Goal: Transaction & Acquisition: Book appointment/travel/reservation

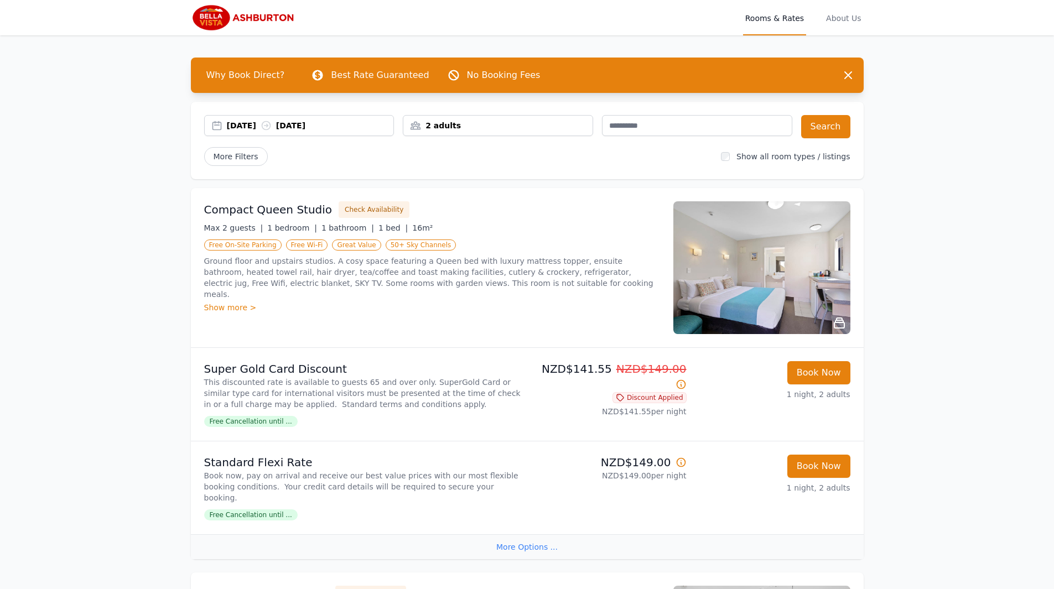
click at [792, 278] on img at bounding box center [761, 267] width 177 height 133
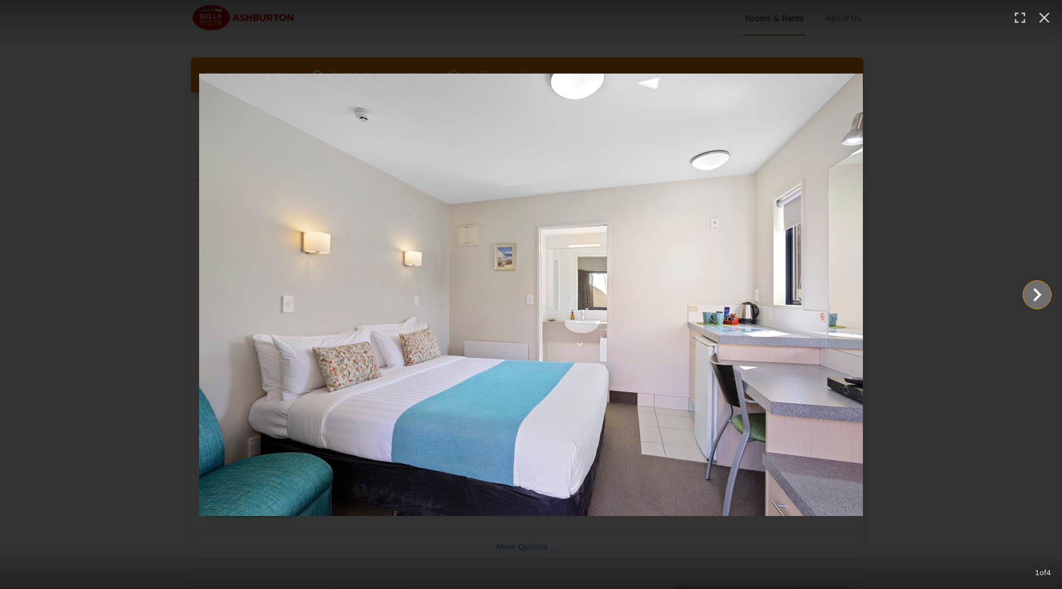
click at [1036, 294] on icon "Show slide 2 of 4" at bounding box center [1037, 295] width 27 height 27
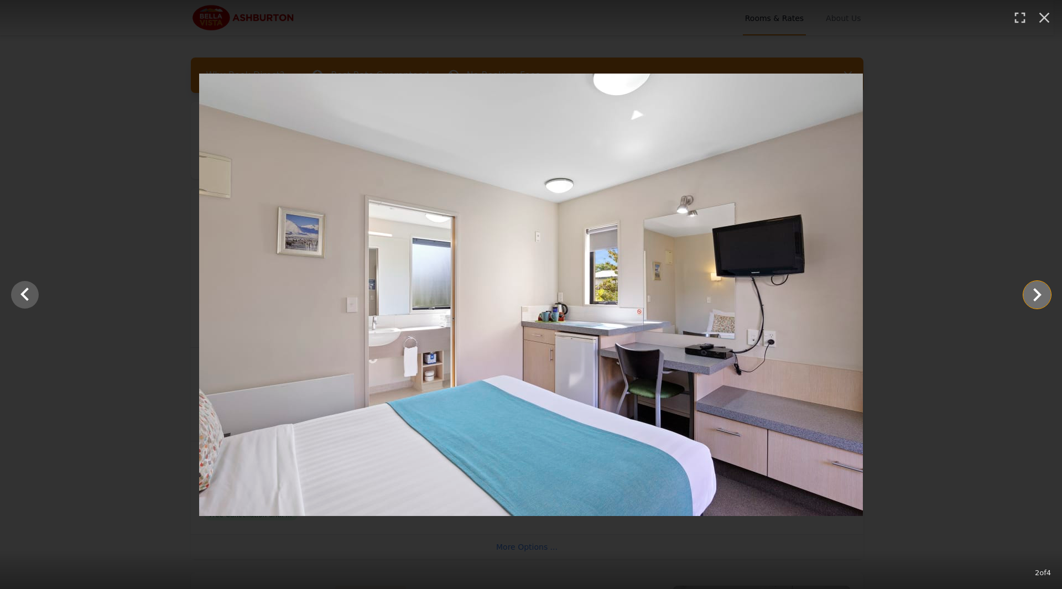
click at [1036, 294] on icon "Show slide 3 of 4" at bounding box center [1037, 295] width 27 height 27
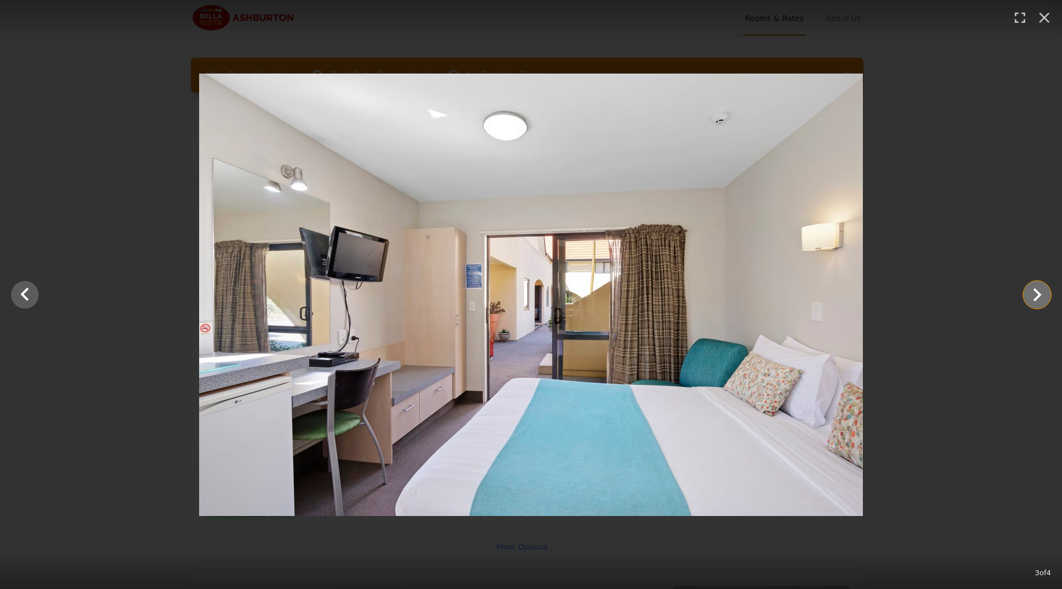
click at [1036, 294] on icon "Show slide 4 of 4" at bounding box center [1037, 295] width 27 height 27
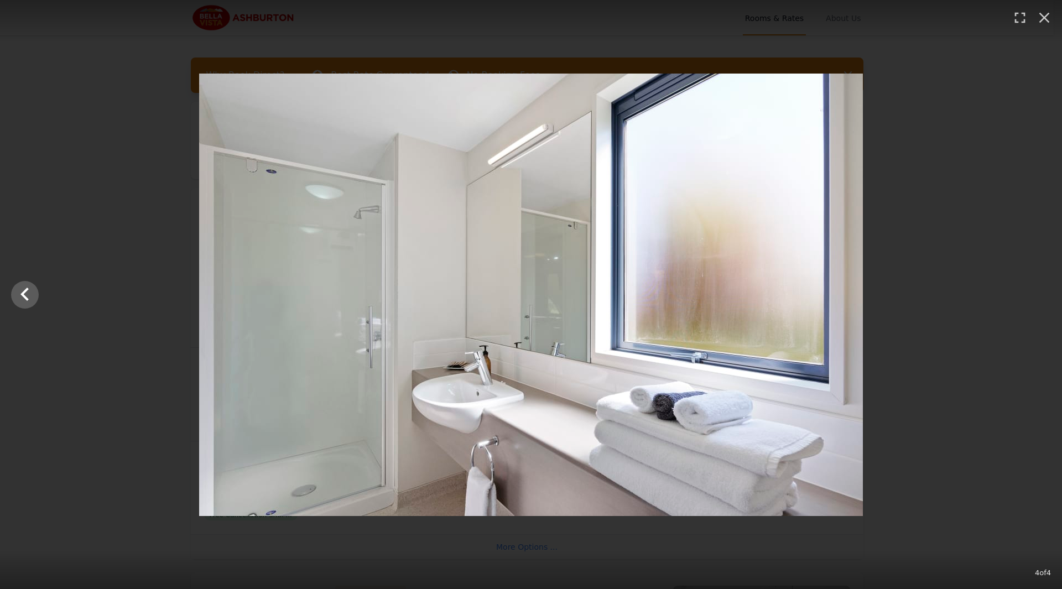
click at [1036, 294] on div at bounding box center [531, 295] width 1062 height 443
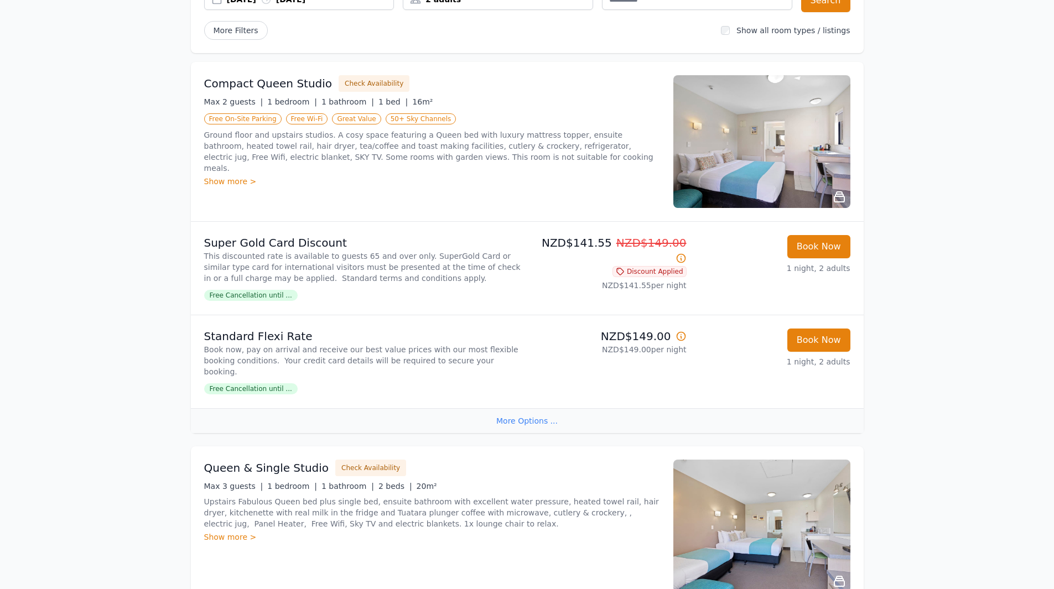
scroll to position [111, 0]
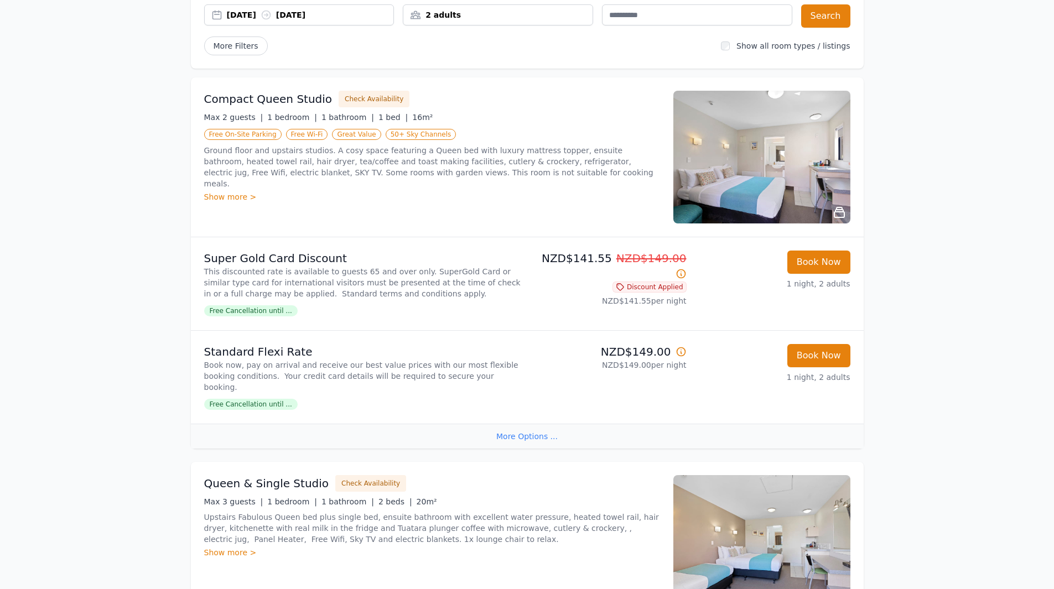
click at [534, 438] on div "More Options ..." at bounding box center [527, 436] width 673 height 25
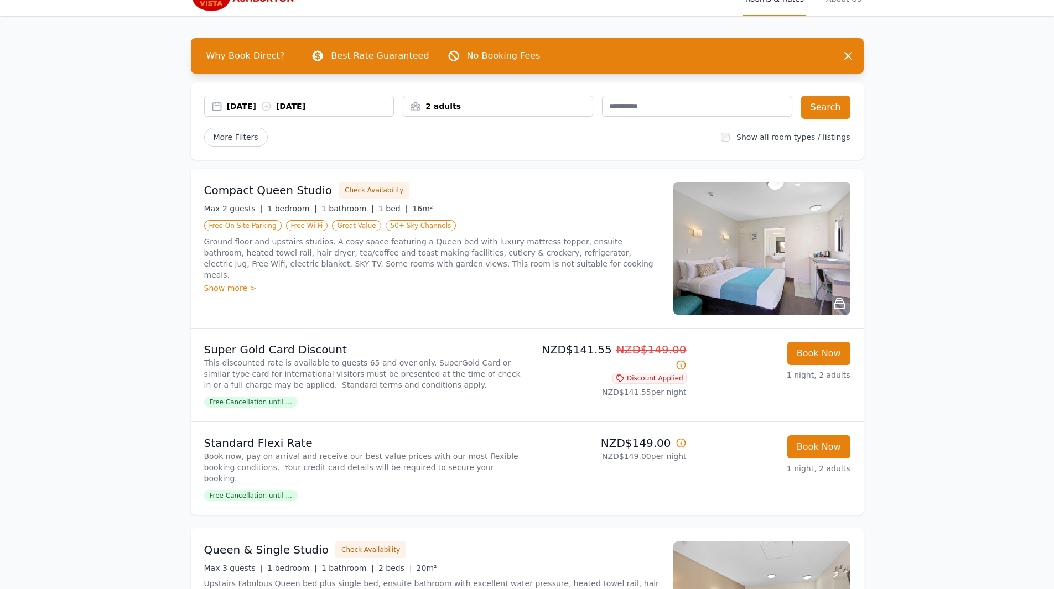
scroll to position [0, 0]
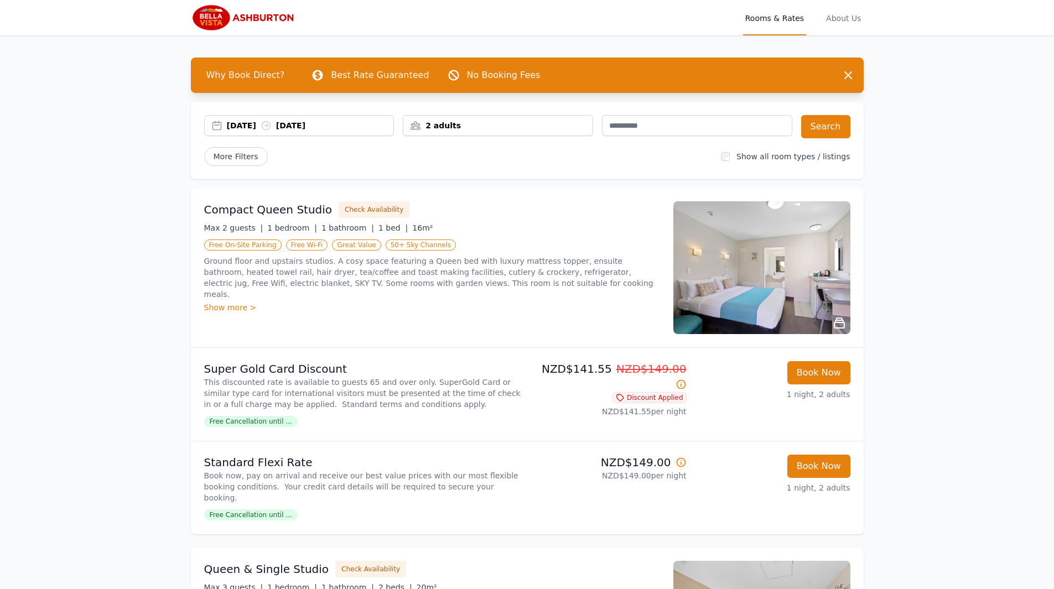
click at [750, 253] on img at bounding box center [761, 267] width 177 height 133
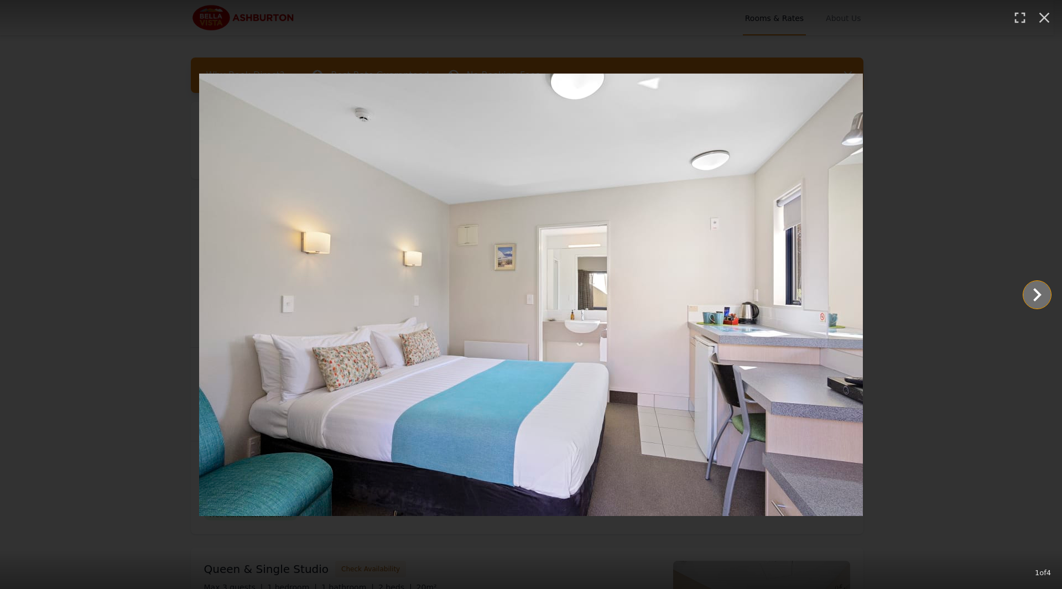
click at [1046, 302] on icon "Show slide 2 of 4" at bounding box center [1037, 295] width 27 height 27
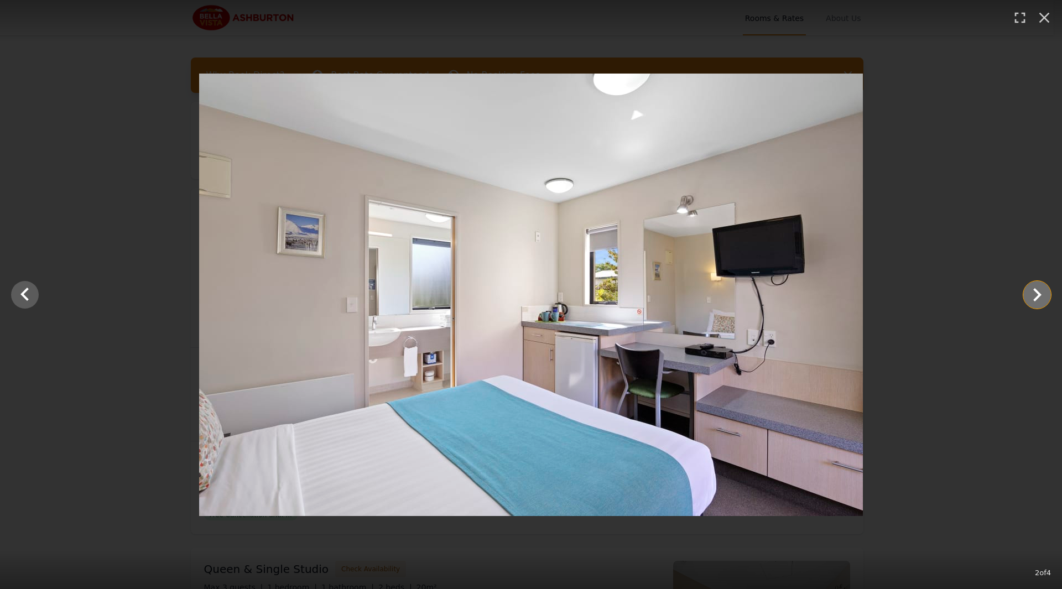
click at [1042, 301] on icon "Show slide 3 of 4" at bounding box center [1037, 295] width 27 height 27
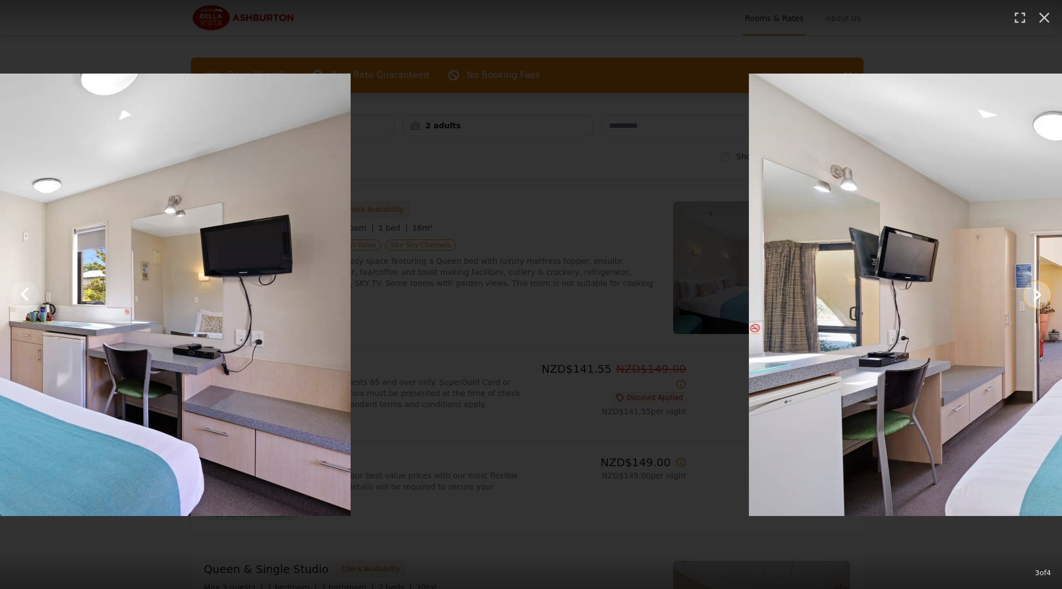
click at [1042, 301] on icon "Show slide 4 of 4" at bounding box center [1037, 295] width 27 height 27
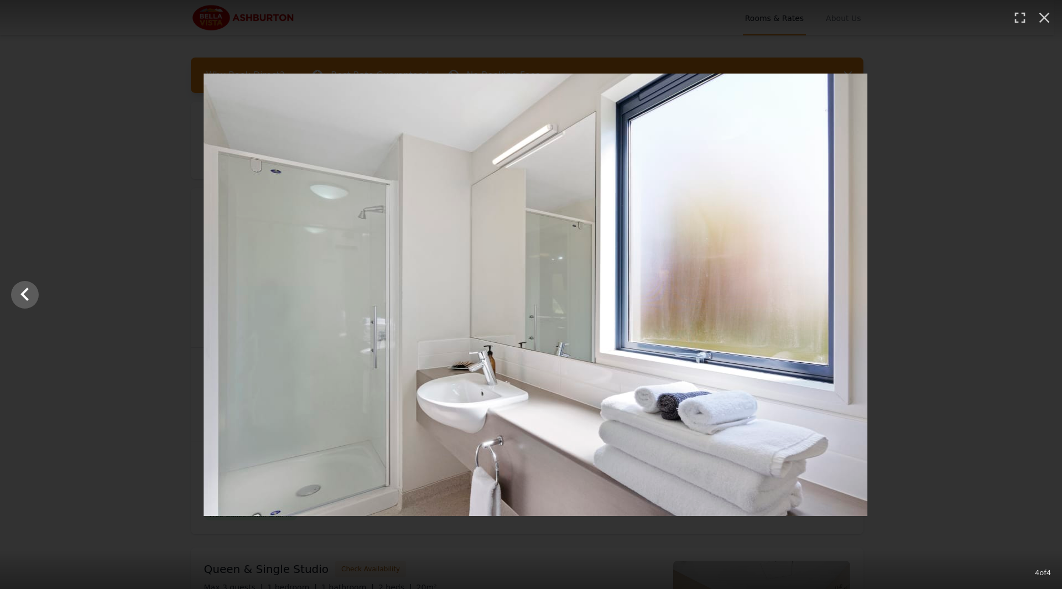
click at [1042, 301] on div at bounding box center [535, 295] width 1062 height 443
